Goal: Task Accomplishment & Management: Manage account settings

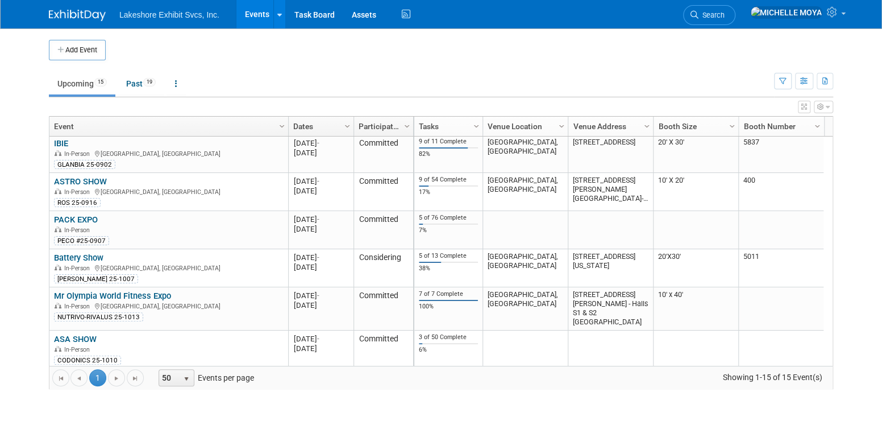
scroll to position [112, 0]
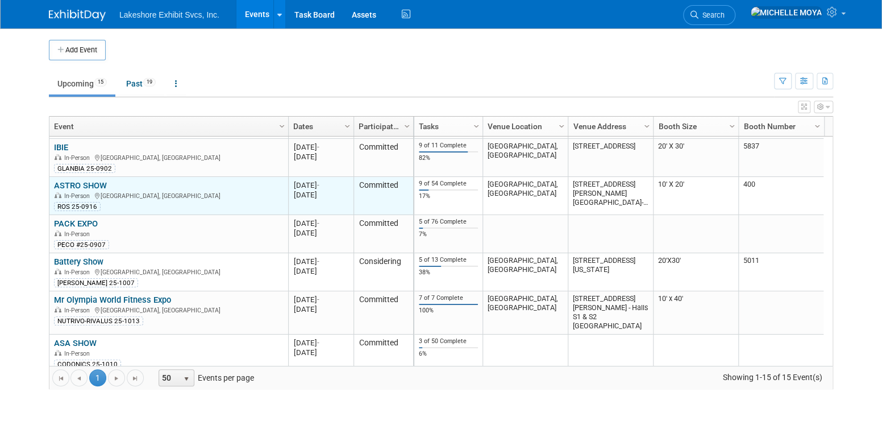
click at [207, 200] on div "ROS 25-0916" at bounding box center [168, 205] width 229 height 11
click at [89, 190] on div "In-Person San Francisco, CA" at bounding box center [168, 195] width 229 height 10
click at [90, 180] on link "ASTRO SHOW" at bounding box center [80, 185] width 53 height 10
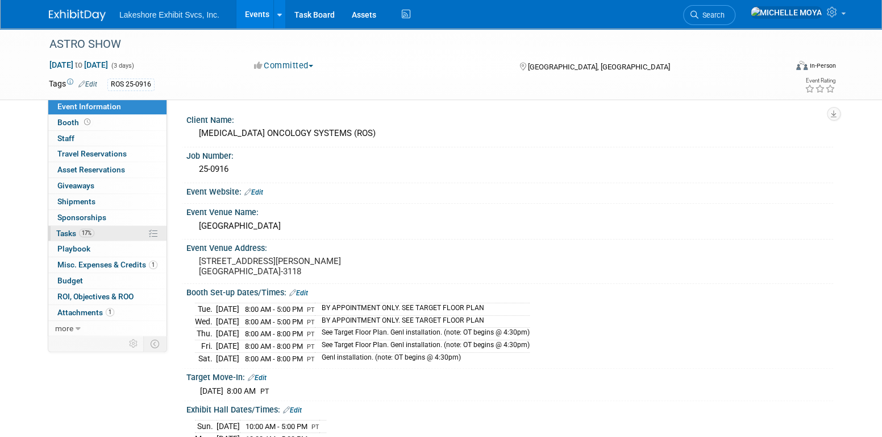
click at [105, 232] on link "17% Tasks 17%" at bounding box center [107, 233] width 118 height 15
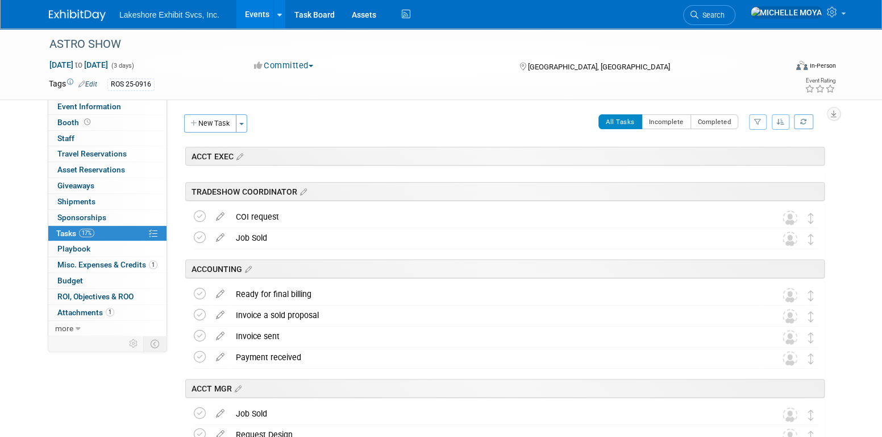
click at [759, 123] on icon "button" at bounding box center [757, 121] width 7 height 7
click at [747, 157] on select "-- Select Assignee -- All unassigned tasks Assigned to me [PERSON_NAME] [PERSON…" at bounding box center [711, 158] width 94 height 16
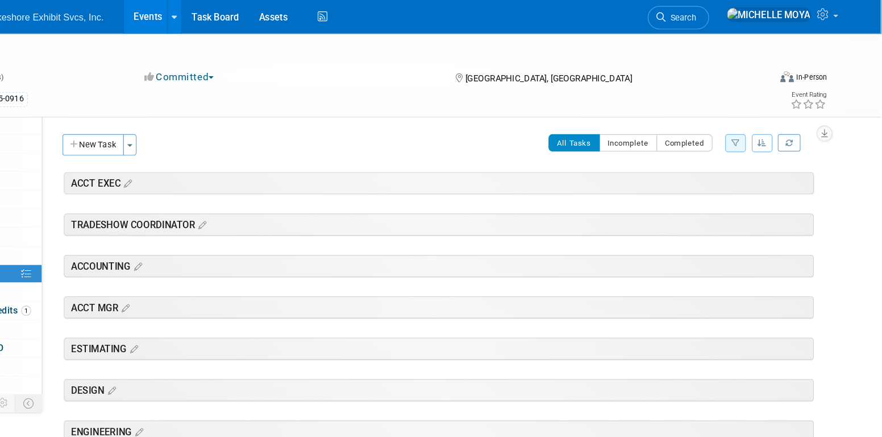
click at [256, 15] on link "Events" at bounding box center [256, 14] width 41 height 28
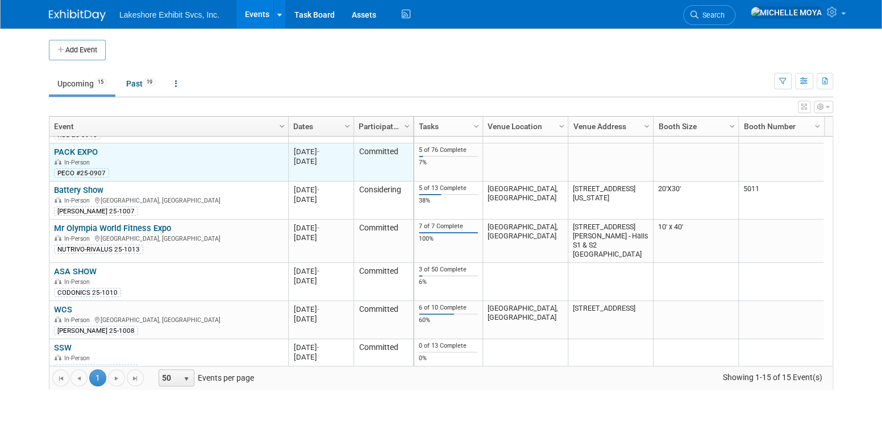
click at [185, 164] on div "In-Person" at bounding box center [168, 162] width 229 height 10
click at [93, 149] on link "PACK EXPO" at bounding box center [76, 152] width 44 height 10
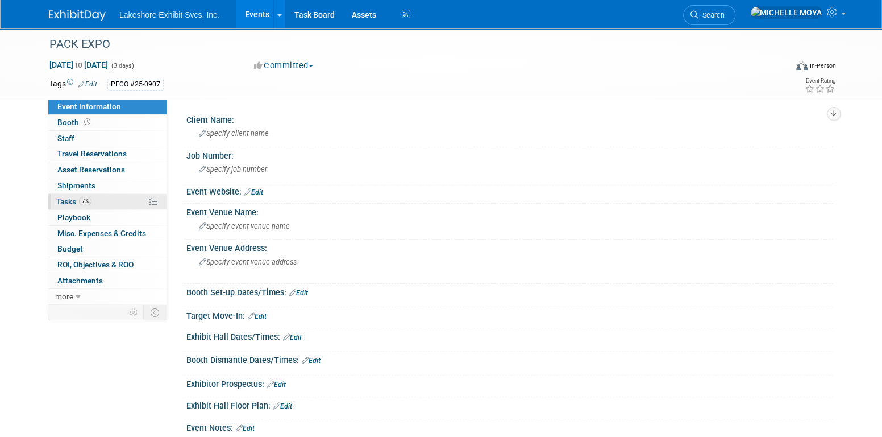
click at [103, 201] on link "7% Tasks 7%" at bounding box center [107, 201] width 118 height 15
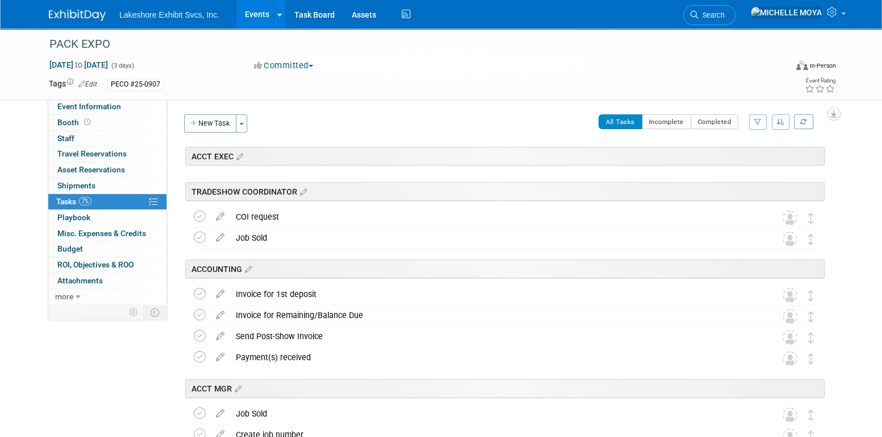
click at [754, 121] on icon "button" at bounding box center [757, 121] width 7 height 7
click at [739, 162] on select "-- Select Assignee -- All unassigned tasks Assigned to me Amanda Koss Dave Desa…" at bounding box center [711, 158] width 94 height 16
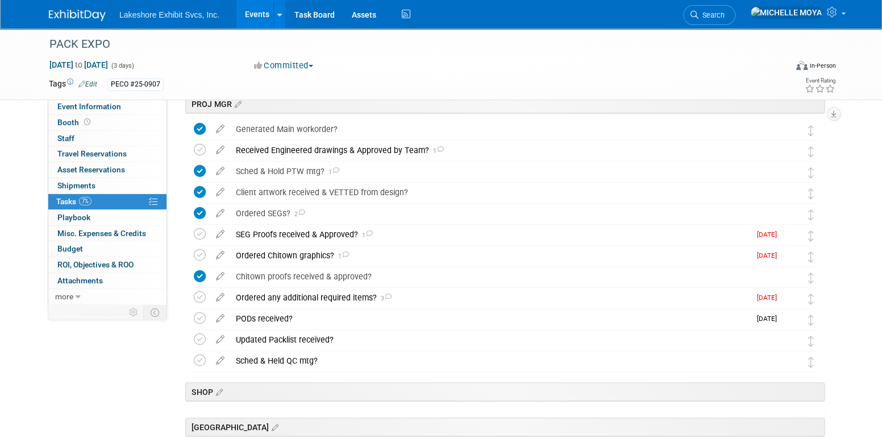
scroll to position [300, 0]
click at [406, 146] on div "Received Engineered drawings & Approved by Team? 1" at bounding box center [495, 149] width 530 height 19
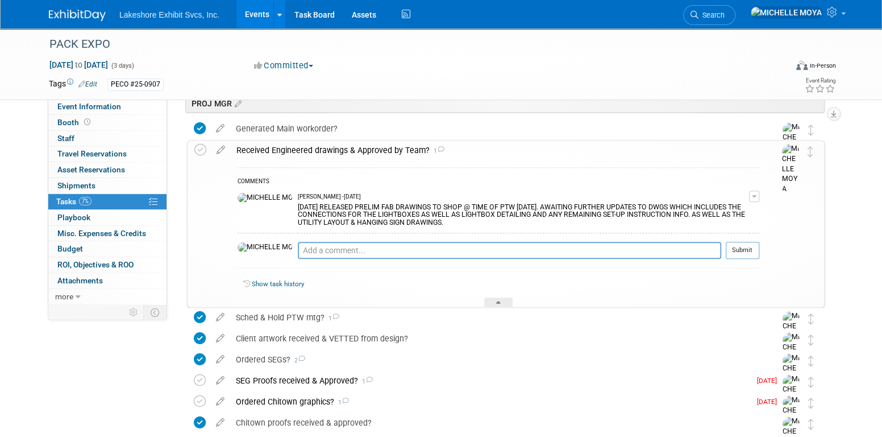
click at [406, 146] on div "Received Engineered drawings & Approved by Team? 1" at bounding box center [495, 149] width 529 height 19
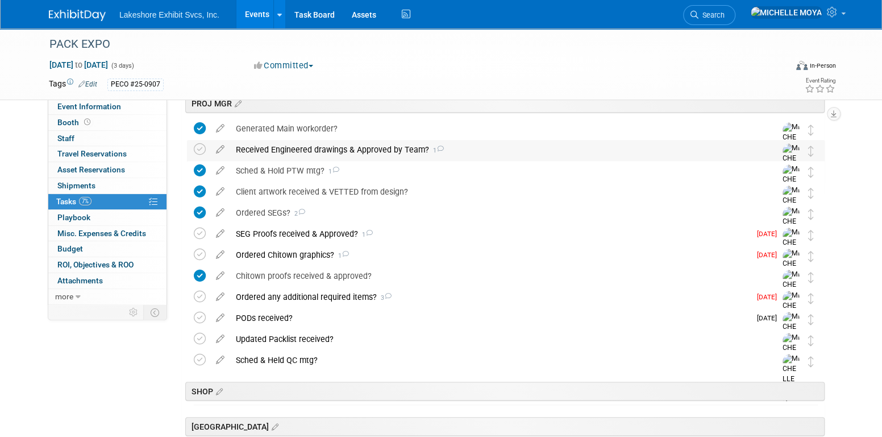
click at [406, 147] on div "Received Engineered drawings & Approved by Team? 1" at bounding box center [495, 149] width 530 height 19
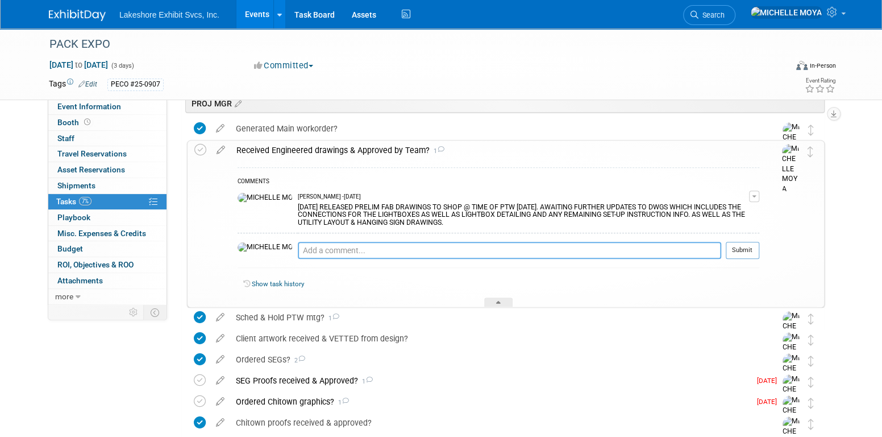
click at [355, 246] on textarea at bounding box center [509, 250] width 423 height 17
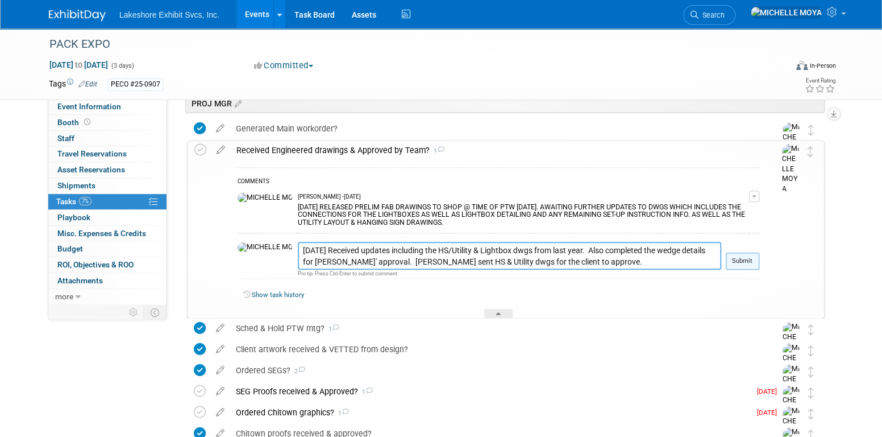
type textarea "8.11.25 Received updates including the HS/Utility & Lightbox dwgs from last yea…"
click at [744, 260] on button "Submit" at bounding box center [743, 260] width 34 height 17
click at [0, 0] on div at bounding box center [0, 0] width 0 height 0
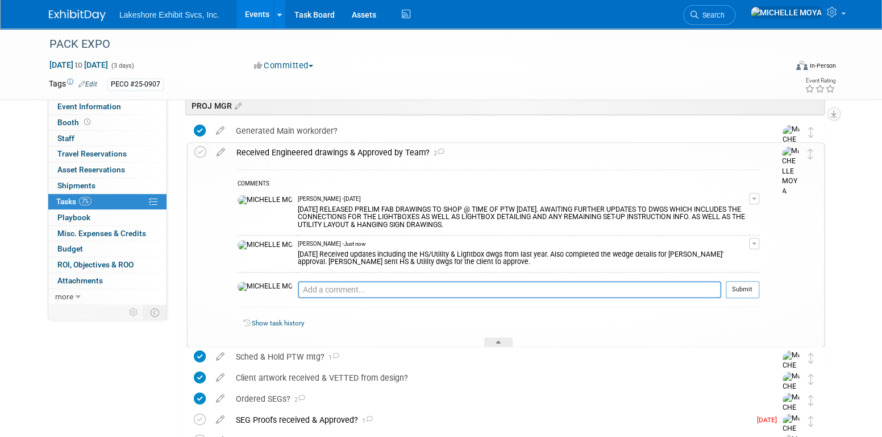
scroll to position [296, 0]
click at [381, 154] on div "Received Engineered drawings & Approved by Team? 2" at bounding box center [495, 153] width 529 height 19
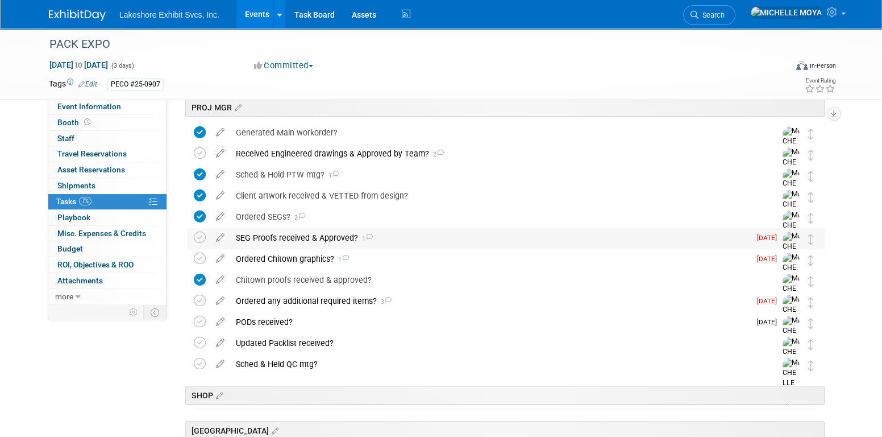
click at [294, 230] on div "SEG Proofs received & Approved? 1" at bounding box center [490, 237] width 520 height 19
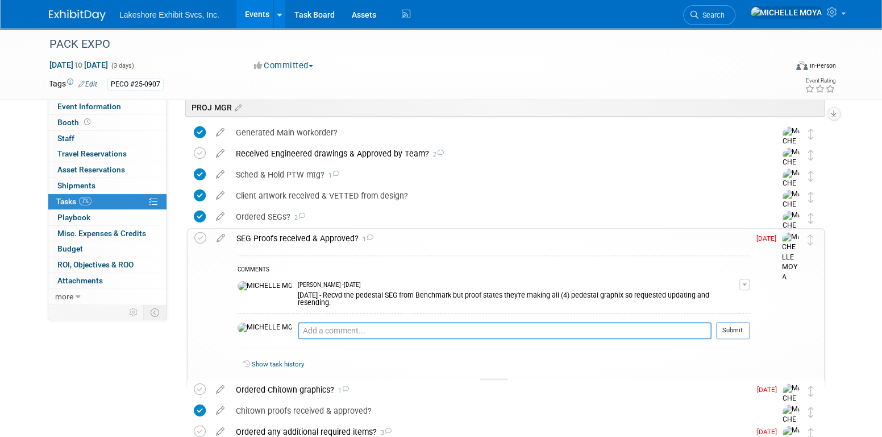
click at [323, 325] on textarea at bounding box center [505, 330] width 414 height 17
click at [323, 325] on textarea "8.11.25" at bounding box center [505, 330] width 414 height 16
type textarea "8.11.25 Received & approved the Xray single pedestal SEG"
click at [734, 322] on button "Submit" at bounding box center [733, 330] width 34 height 17
